Goal: Find specific fact

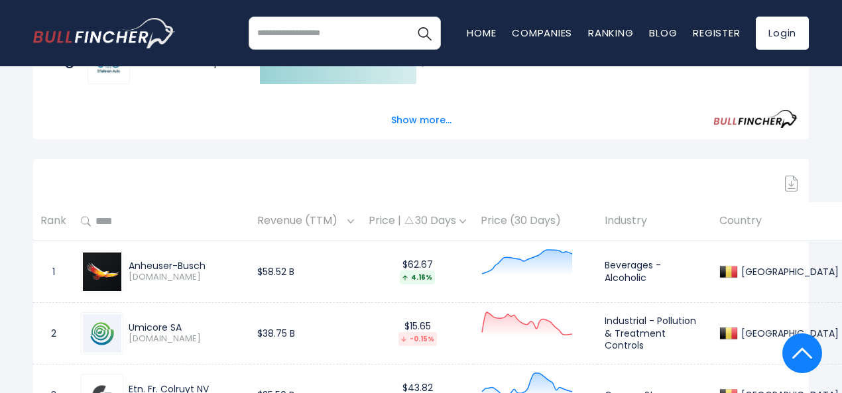
scroll to position [518, 0]
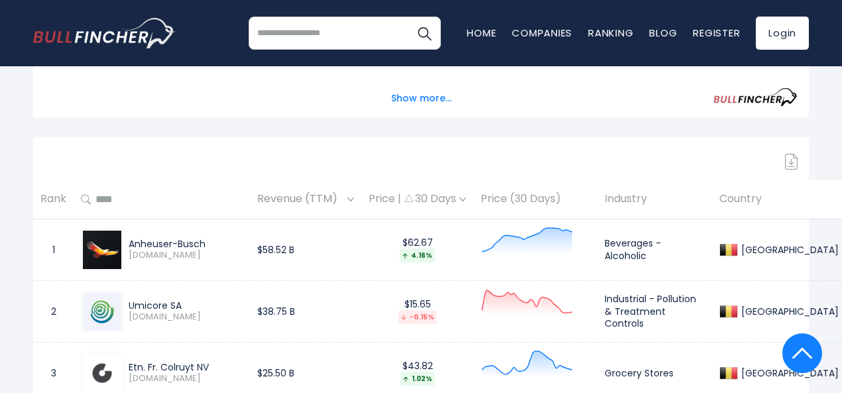
click at [175, 250] on div "Anheuser-Busch" at bounding box center [186, 244] width 114 height 12
copy div "Anheuser-Busch"
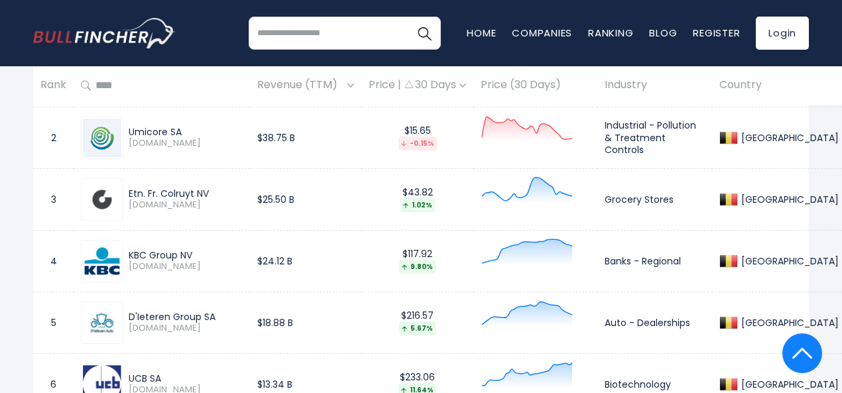
scroll to position [695, 0]
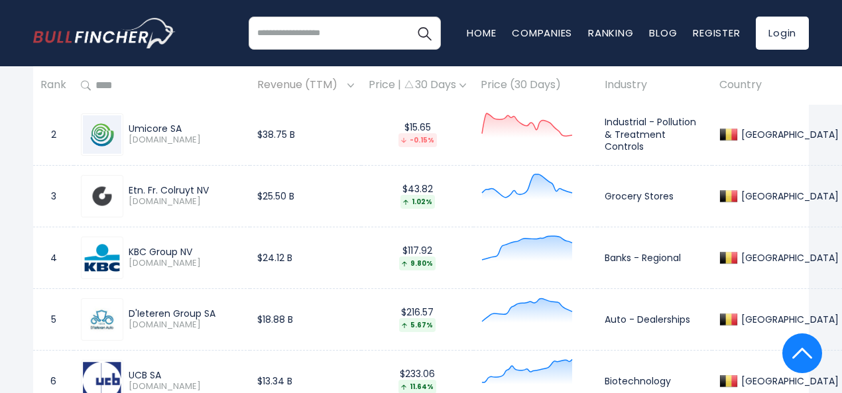
click at [187, 135] on div "Umicore SA" at bounding box center [186, 129] width 114 height 12
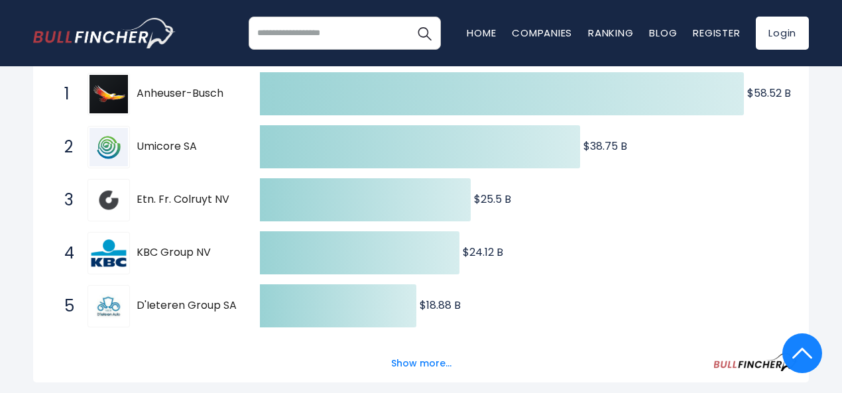
scroll to position [0, 0]
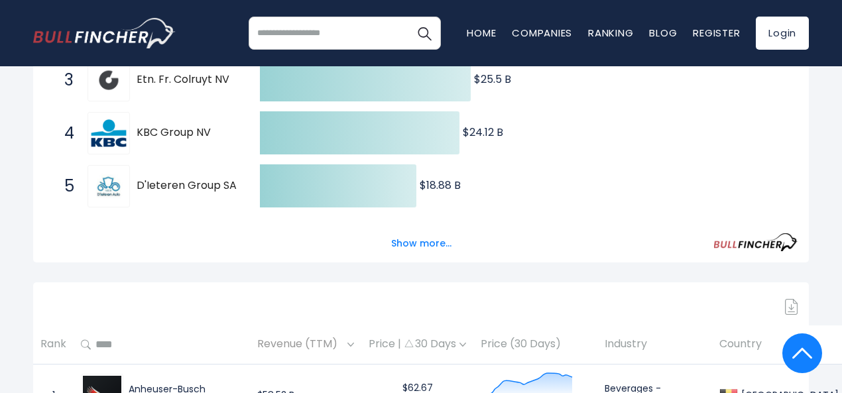
scroll to position [284, 0]
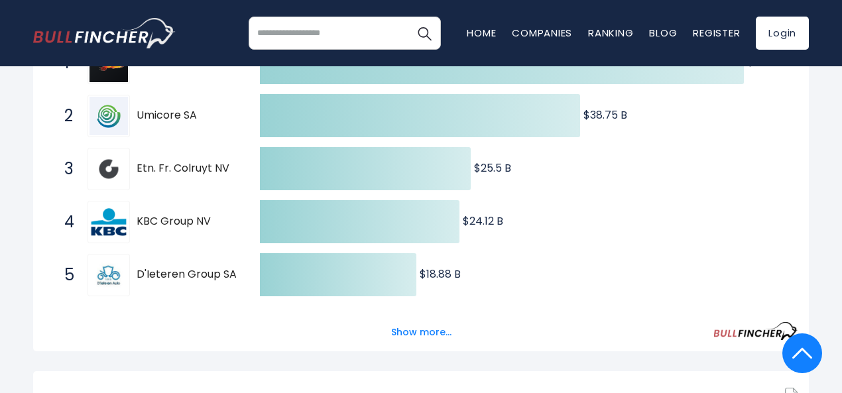
click at [168, 119] on span "Umicore SA" at bounding box center [187, 116] width 100 height 14
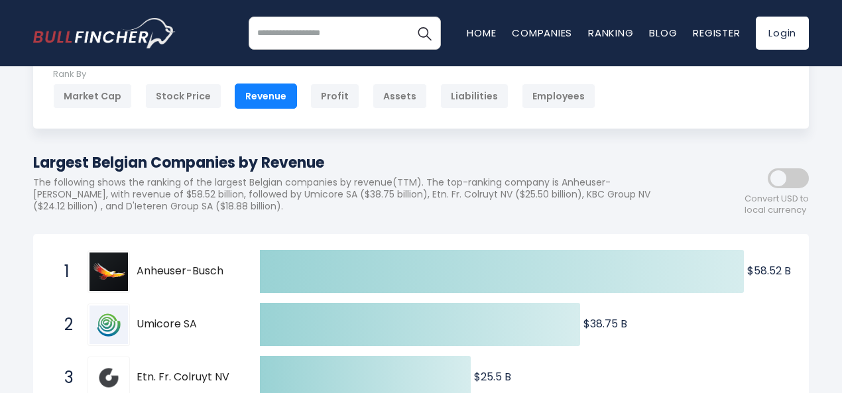
scroll to position [176, 0]
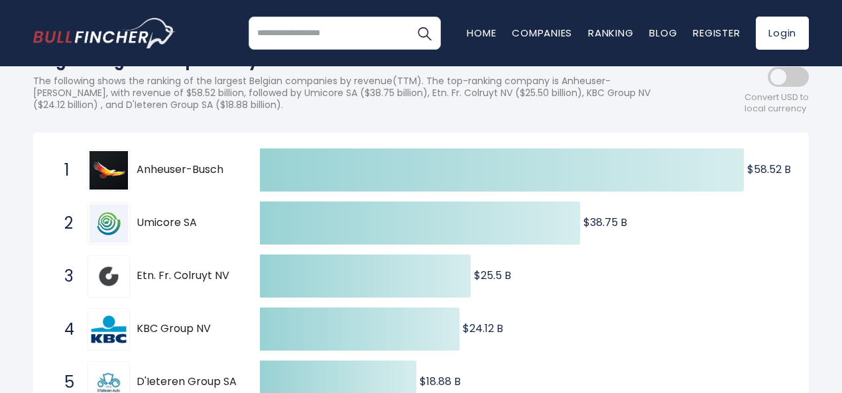
click at [209, 227] on span "Umicore SA" at bounding box center [187, 223] width 100 height 14
click at [150, 228] on span "Umicore SA" at bounding box center [187, 223] width 100 height 14
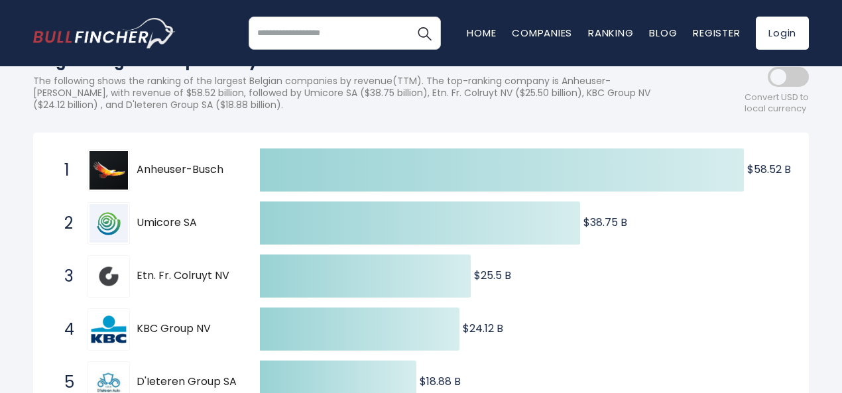
click at [150, 228] on span "Umicore SA" at bounding box center [187, 223] width 100 height 14
drag, startPoint x: 202, startPoint y: 231, endPoint x: 156, endPoint y: 227, distance: 45.9
click at [156, 227] on span "Umicore SA" at bounding box center [187, 223] width 100 height 14
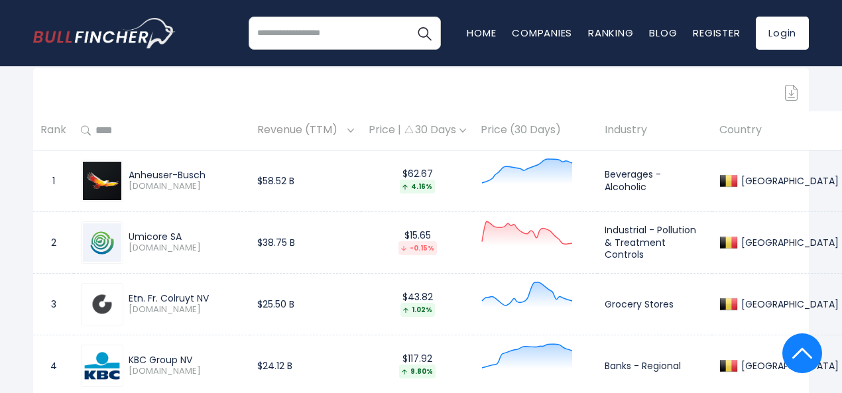
scroll to position [707, 0]
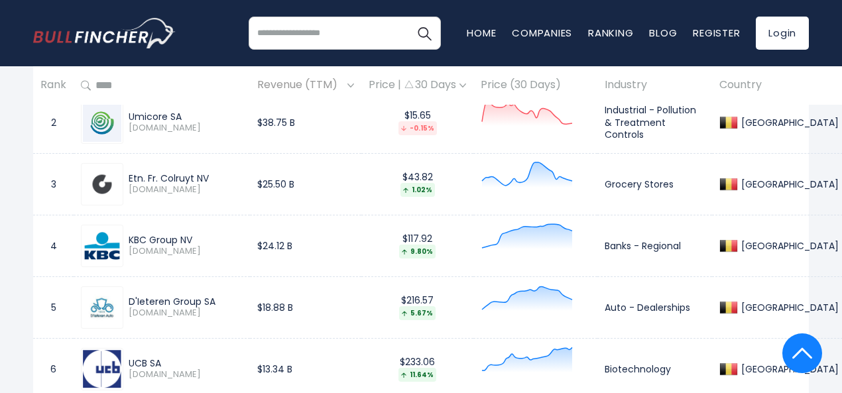
click at [162, 122] on div "Umicore SA" at bounding box center [186, 117] width 114 height 12
copy div "Umicore SA"
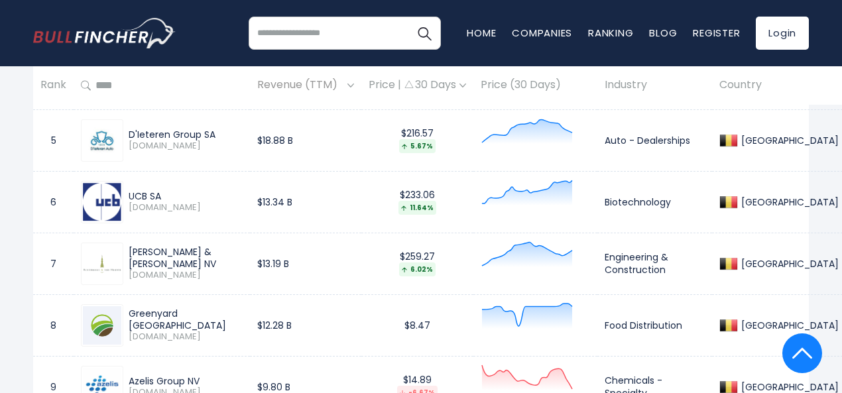
scroll to position [884, 0]
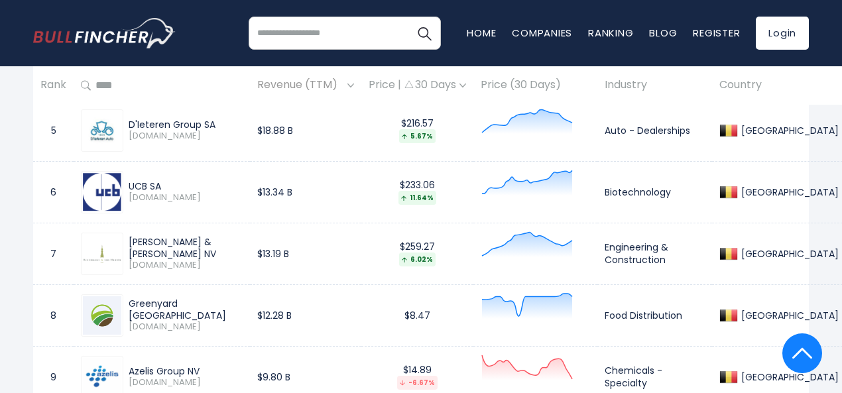
click at [216, 245] on div "[PERSON_NAME] & [PERSON_NAME] NV" at bounding box center [186, 248] width 114 height 24
copy div "[PERSON_NAME] & [PERSON_NAME] NV"
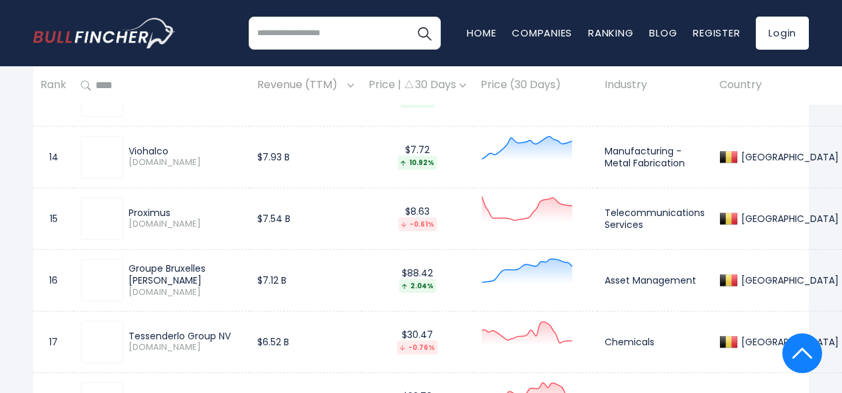
scroll to position [1414, 0]
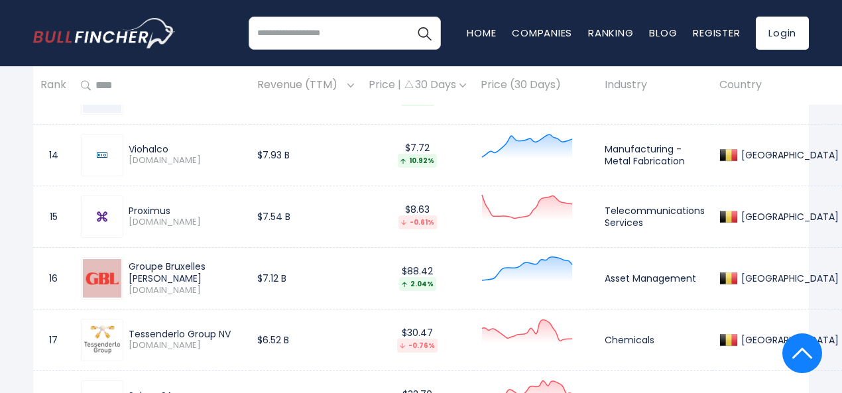
click at [195, 331] on div "Tessenderlo Group NV" at bounding box center [186, 334] width 114 height 12
copy div "Tessenderlo Group NV"
